Goal: Check status: Check status

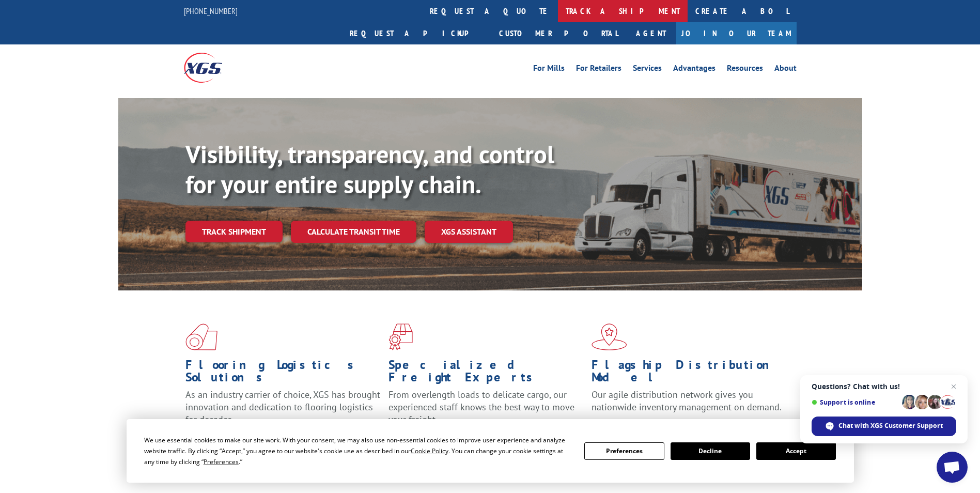
click at [558, 15] on link "track a shipment" at bounding box center [623, 11] width 130 height 22
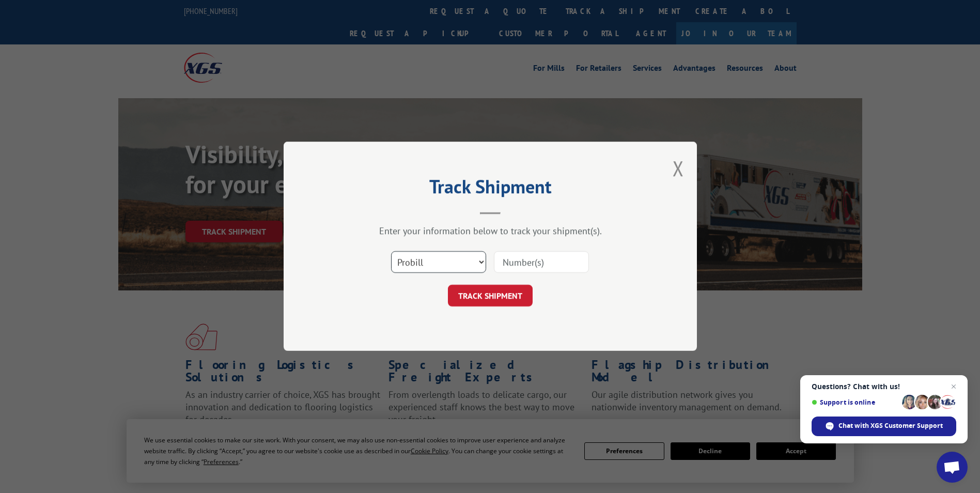
click at [430, 257] on select "Select category... Probill BOL PO" at bounding box center [438, 263] width 95 height 22
select select "po"
click at [391, 252] on select "Select category... Probill BOL PO" at bounding box center [438, 263] width 95 height 22
click at [517, 262] on input at bounding box center [541, 263] width 95 height 22
paste input "81511569"
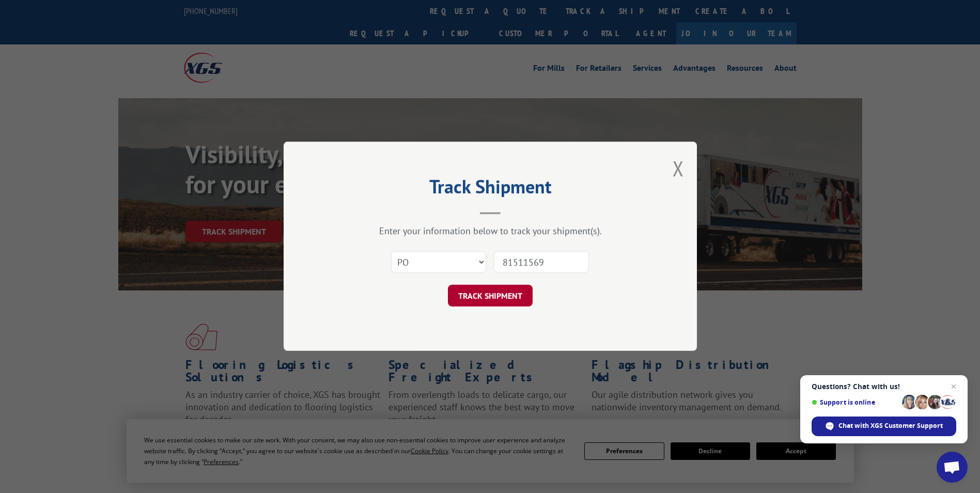
type input "81511569"
click at [492, 296] on button "TRACK SHIPMENT" at bounding box center [490, 296] width 85 height 22
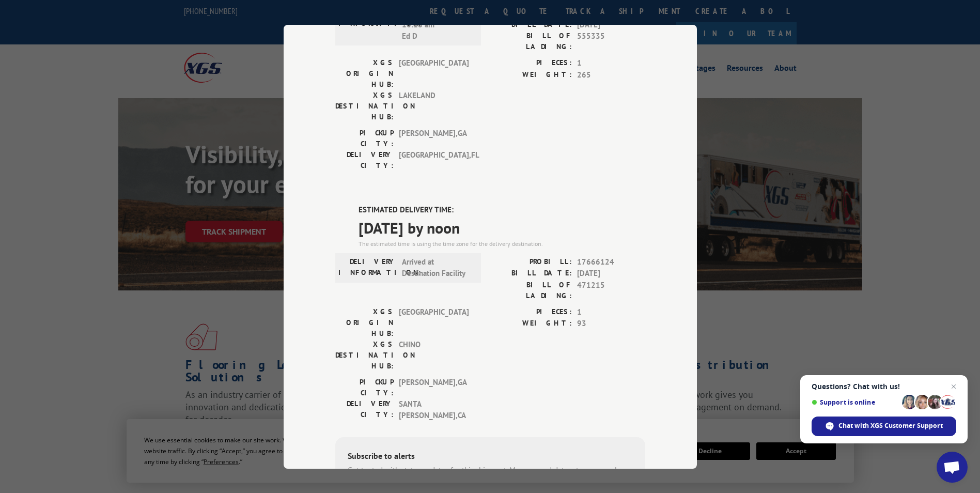
scroll to position [190, 0]
